Goal: Information Seeking & Learning: Understand process/instructions

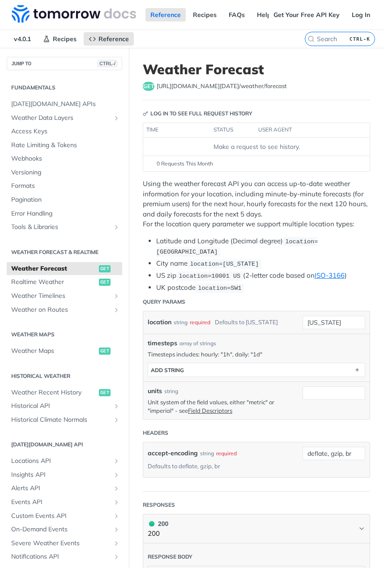
scroll to position [45, 0]
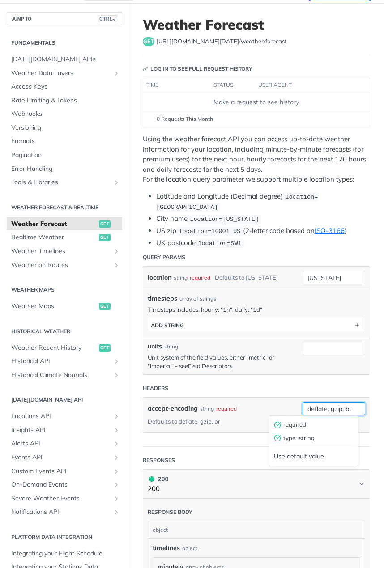
click at [338, 409] on input "deflate, gzip, br" at bounding box center [333, 408] width 63 height 13
click at [165, 406] on label "accept-encoding" at bounding box center [173, 408] width 50 height 13
click at [302, 406] on input "deflate, gzip, br" at bounding box center [333, 408] width 63 height 13
click at [165, 406] on label "accept-encoding" at bounding box center [173, 408] width 50 height 13
click at [302, 406] on input "deflate, gzip, br" at bounding box center [333, 408] width 63 height 13
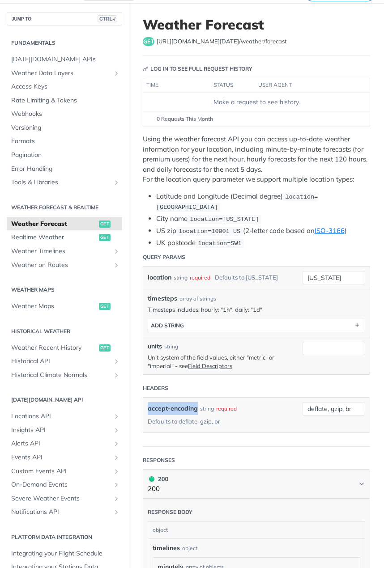
drag, startPoint x: 196, startPoint y: 406, endPoint x: 149, endPoint y: 409, distance: 47.6
click at [149, 409] on div "accept-encoding string required Defaults to deflate, gzip, br" at bounding box center [223, 415] width 150 height 26
copy label "accept-encoding"
click at [264, 415] on div "accept-encoding string required Defaults to deflate, gzip, br" at bounding box center [223, 415] width 150 height 26
click at [51, 251] on span "Weather Timelines" at bounding box center [60, 251] width 99 height 9
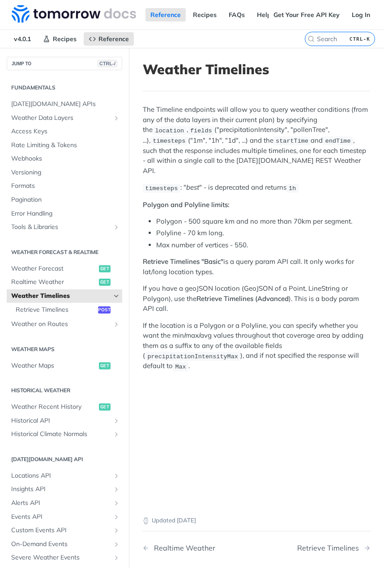
click at [262, 421] on article "Weather Timelines The Timeline endpoints will allow you to query weather condit…" at bounding box center [256, 275] width 255 height 454
